Goal: Task Accomplishment & Management: Use online tool/utility

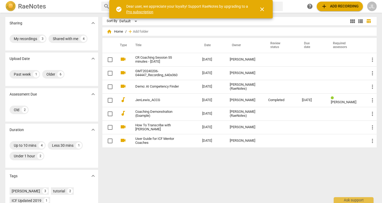
click at [328, 4] on span "add Add recording" at bounding box center [340, 6] width 38 height 6
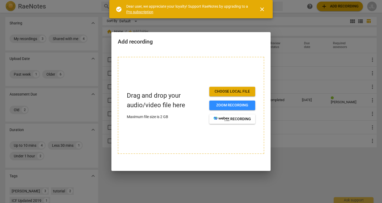
click at [232, 90] on span "Choose local file" at bounding box center [232, 91] width 37 height 5
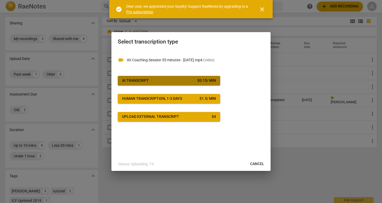
click at [204, 79] on div "$ 0.15 / min" at bounding box center [206, 80] width 19 height 5
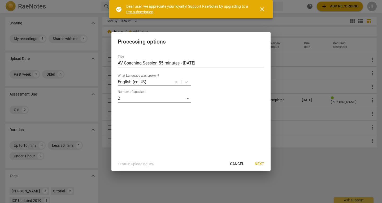
click at [256, 162] on span "Next" at bounding box center [260, 163] width 10 height 5
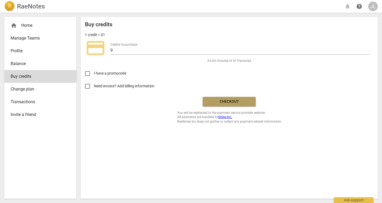
click at [213, 101] on span "Checkout" at bounding box center [229, 101] width 45 height 5
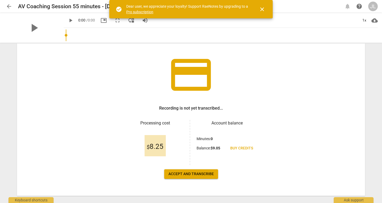
scroll to position [36, 0]
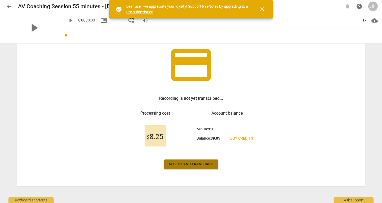
click at [209, 162] on span "Accept and transcribe" at bounding box center [190, 164] width 45 height 5
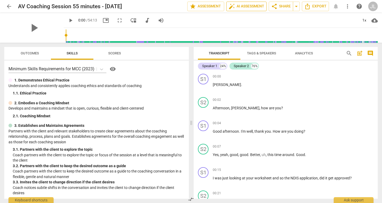
click at [250, 9] on span "auto_fix_high AI Assessment" at bounding box center [247, 6] width 36 height 6
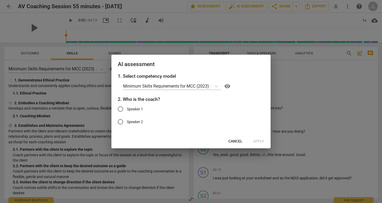
click at [230, 140] on span "Cancel" at bounding box center [235, 141] width 14 height 5
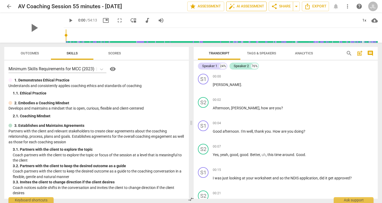
click at [257, 6] on span "auto_fix_high AI Assessment" at bounding box center [247, 6] width 36 height 6
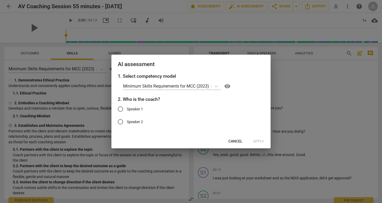
click at [140, 111] on span "Speaker 1" at bounding box center [135, 109] width 16 height 6
click at [127, 111] on input "Speaker 1" at bounding box center [120, 109] width 13 height 13
radio input "true"
click at [255, 141] on span "Apply" at bounding box center [258, 141] width 11 height 5
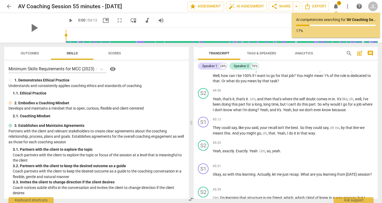
scroll to position [4218, 0]
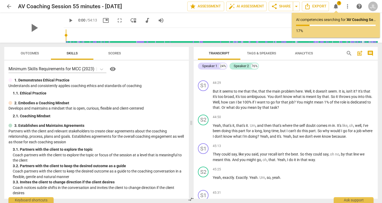
click at [106, 53] on span "Scores" at bounding box center [114, 53] width 25 height 7
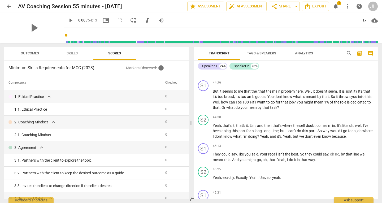
click at [85, 54] on span "Skills" at bounding box center [72, 53] width 42 height 7
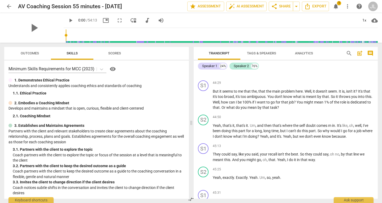
click at [37, 55] on span "Outcomes" at bounding box center [29, 53] width 31 height 7
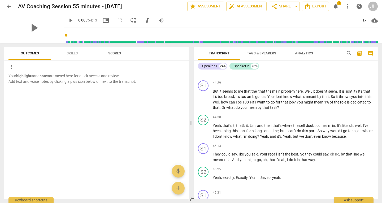
click at [267, 52] on span "Tags & Speakers" at bounding box center [261, 53] width 29 height 4
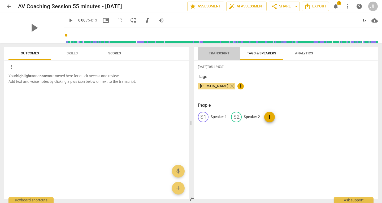
click at [221, 51] on span "Transcript" at bounding box center [219, 53] width 21 height 4
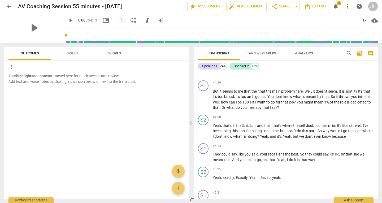
click at [307, 54] on span "Analytics" at bounding box center [304, 53] width 18 height 4
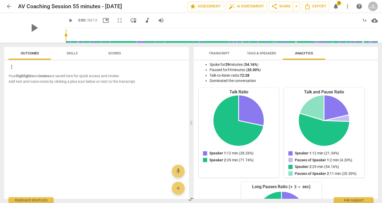
scroll to position [0, 0]
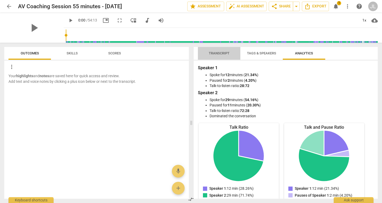
click at [215, 54] on span "Transcript" at bounding box center [219, 53] width 21 height 4
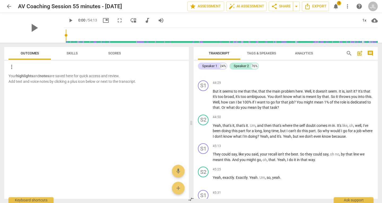
click at [76, 53] on span "Skills" at bounding box center [72, 53] width 11 height 4
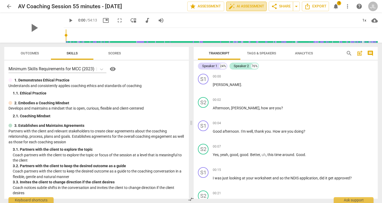
click at [254, 8] on span "auto_fix_high AI Assessment" at bounding box center [247, 6] width 36 height 6
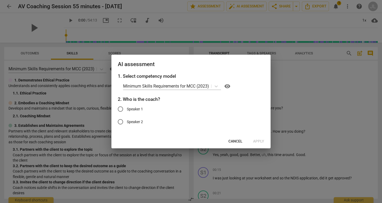
click at [132, 108] on span "Speaker 1" at bounding box center [135, 109] width 16 height 6
click at [127, 108] on input "Speaker 1" at bounding box center [120, 109] width 13 height 13
radio input "true"
click at [262, 142] on span "Apply" at bounding box center [258, 141] width 11 height 5
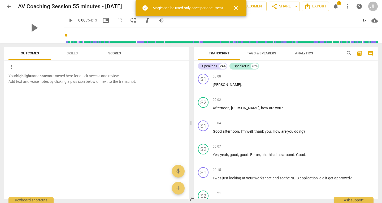
click at [235, 10] on span "close" at bounding box center [236, 8] width 6 height 6
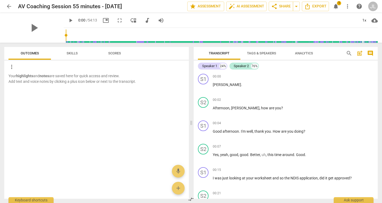
click at [71, 49] on button "Skills" at bounding box center [72, 53] width 42 height 13
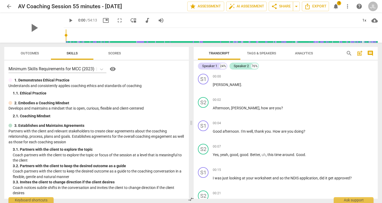
click at [337, 6] on span "notifications" at bounding box center [336, 6] width 6 height 6
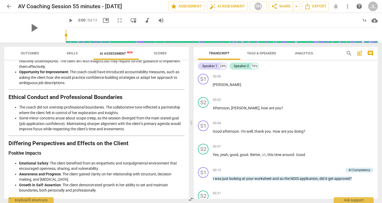
scroll to position [775, 0]
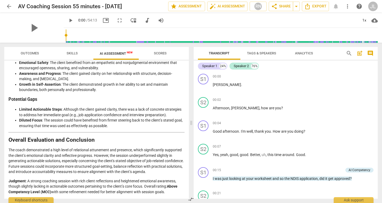
drag, startPoint x: 175, startPoint y: 190, endPoint x: 8, endPoint y: 182, distance: 167.6
click at [8, 182] on div "Disclaimer: AI can make mistakes. Consult a qualified mentor coach before actin…" at bounding box center [96, 129] width 185 height 138
copy p "Judgment : A strong coaching session with rich client reflections and heightene…"
drag, startPoint x: 9, startPoint y: 6, endPoint x: 186, endPoint y: 60, distance: 185.3
click at [9, 6] on span "arrow_back" at bounding box center [9, 6] width 6 height 6
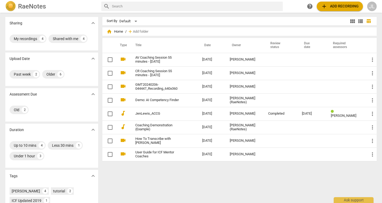
click at [342, 7] on span "add Add recording" at bounding box center [340, 6] width 38 height 6
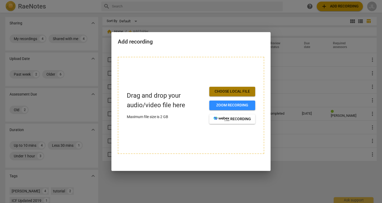
click at [240, 94] on button "Choose local file" at bounding box center [232, 92] width 46 height 10
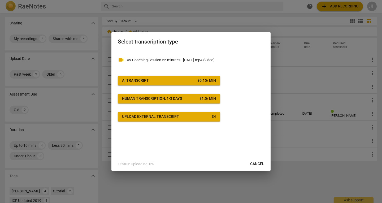
click at [195, 83] on span "AI Transcript $ 0.15 / min" at bounding box center [169, 80] width 94 height 5
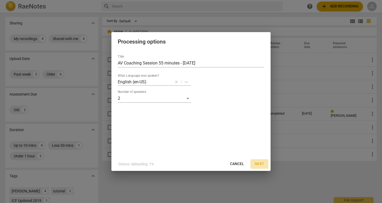
click at [261, 164] on span "Next" at bounding box center [260, 163] width 10 height 5
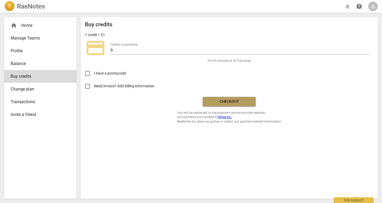
click at [224, 98] on button "Checkout" at bounding box center [229, 102] width 53 height 10
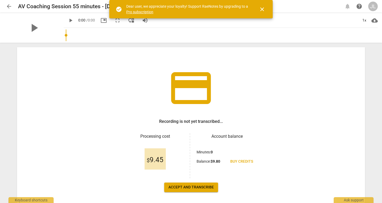
scroll to position [36, 0]
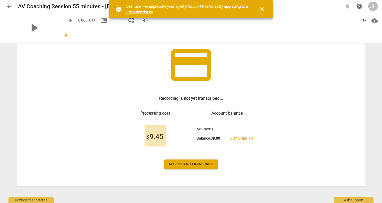
click at [211, 165] on span "Accept and transcribe" at bounding box center [190, 164] width 45 height 5
